Goal: Information Seeking & Learning: Check status

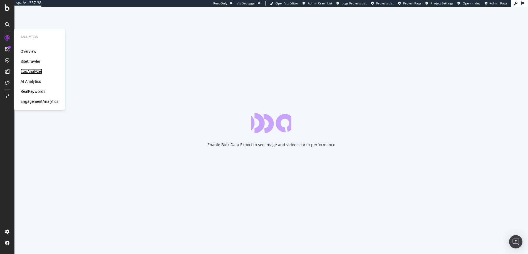
click at [36, 70] on div "LogAnalyzer" at bounding box center [32, 72] width 22 height 6
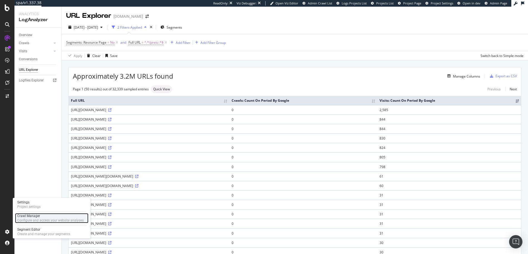
click at [31, 218] on div "Configure and access your website analyses" at bounding box center [50, 220] width 66 height 4
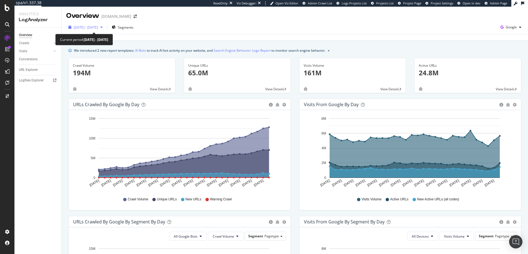
click at [84, 28] on span "[DATE] - [DATE]" at bounding box center [86, 27] width 24 height 5
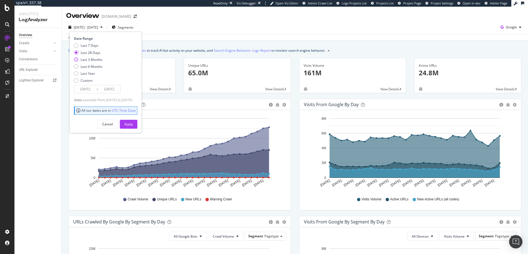
click at [84, 59] on div "Last 3 Months" at bounding box center [92, 59] width 22 height 5
type input "[DATE]"
click at [133, 124] on div "Apply" at bounding box center [128, 124] width 9 height 5
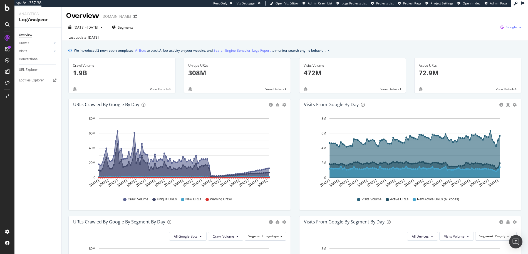
click at [511, 26] on span "Google" at bounding box center [510, 27] width 11 height 5
click at [475, 18] on div "Bing" at bounding box center [479, 21] width 38 height 10
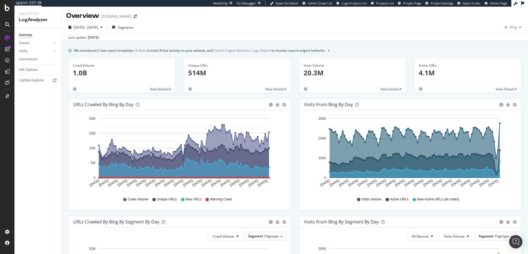
click at [512, 28] on span "Bing" at bounding box center [513, 27] width 7 height 5
click at [483, 13] on span "Google" at bounding box center [487, 11] width 21 height 5
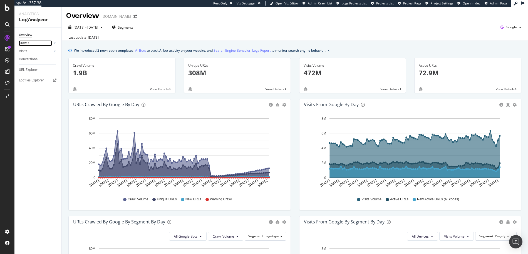
click at [30, 44] on link "Crawls" at bounding box center [35, 43] width 33 height 6
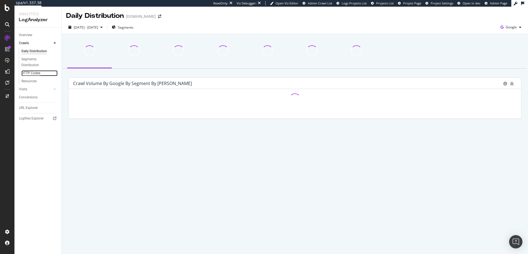
click at [32, 72] on div "HTTP Codes" at bounding box center [30, 73] width 19 height 6
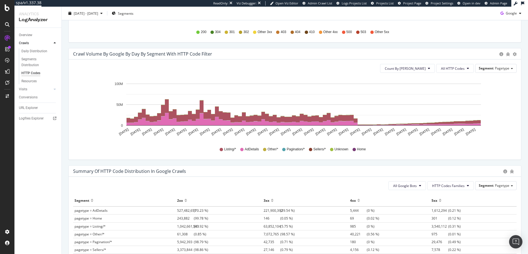
scroll to position [258, 0]
